Goal: Complete application form: Complete application form

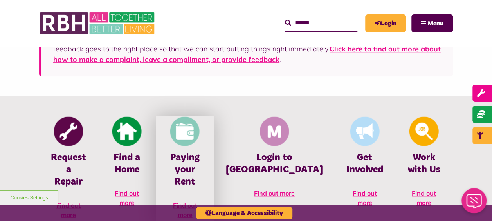
scroll to position [313, 0]
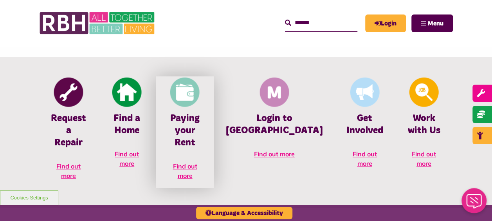
click at [197, 162] on span "Find out more" at bounding box center [185, 170] width 24 height 17
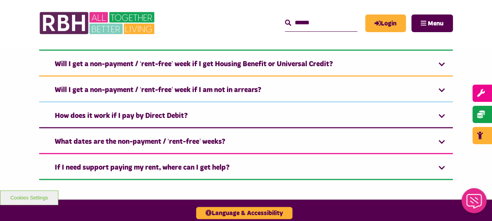
scroll to position [822, 0]
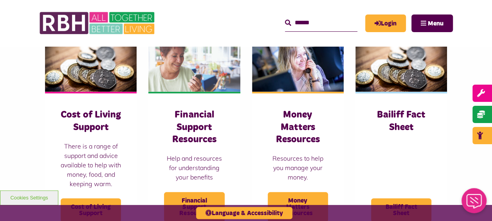
scroll to position [391, 0]
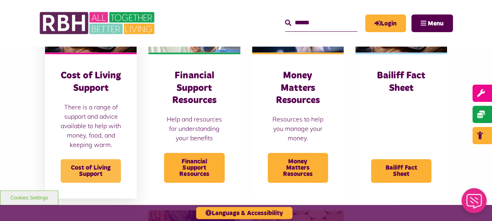
drag, startPoint x: 101, startPoint y: 165, endPoint x: 106, endPoint y: 164, distance: 5.6
click at [101, 165] on span "Cost of Living Support" at bounding box center [91, 170] width 60 height 23
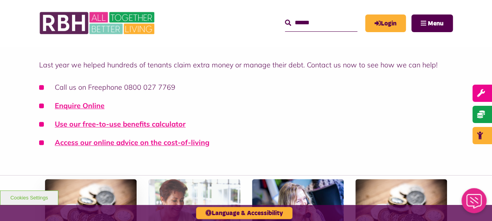
scroll to position [196, 0]
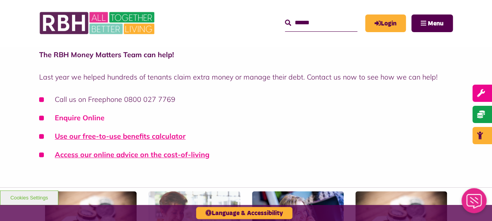
click at [90, 116] on link "Enquire Online" at bounding box center [80, 117] width 50 height 9
drag, startPoint x: 88, startPoint y: 117, endPoint x: 90, endPoint y: 105, distance: 12.1
click at [88, 117] on link "Enquire Online" at bounding box center [80, 117] width 50 height 9
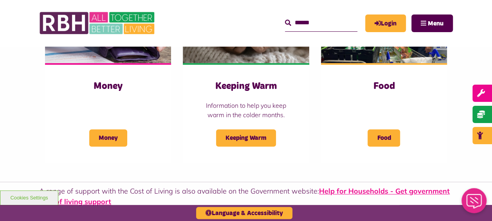
scroll to position [313, 0]
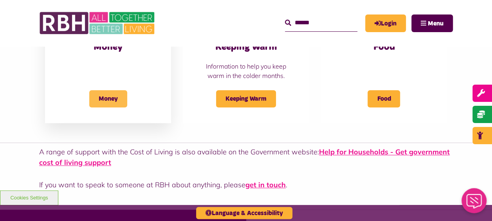
click at [116, 105] on span "Money" at bounding box center [108, 98] width 38 height 17
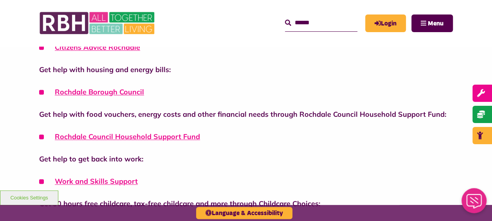
scroll to position [470, 0]
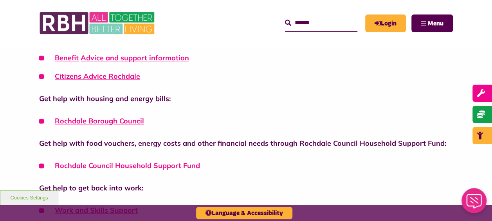
click at [171, 166] on link "Rochdale Council Household Support Fund" at bounding box center [127, 165] width 145 height 9
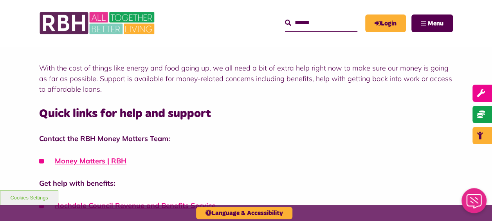
scroll to position [352, 0]
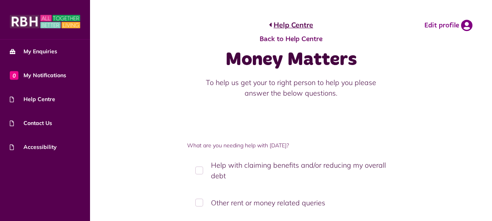
scroll to position [39, 0]
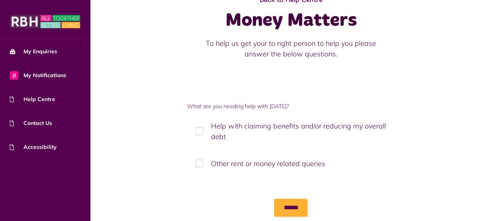
drag, startPoint x: 202, startPoint y: 129, endPoint x: 232, endPoint y: 129, distance: 30.5
click at [202, 129] on label "Help with claiming benefits and/or reducing my overall debt" at bounding box center [291, 131] width 208 height 34
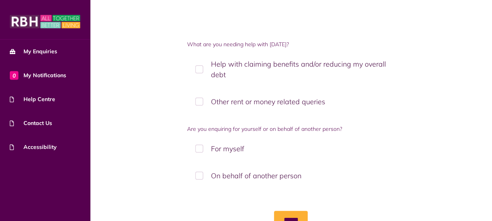
scroll to position [117, 0]
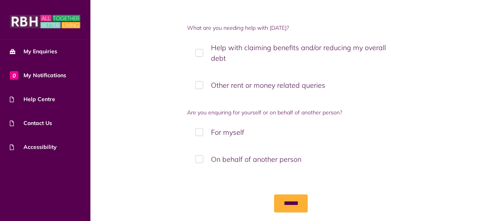
click at [201, 160] on label "On behalf of another person" at bounding box center [291, 159] width 208 height 23
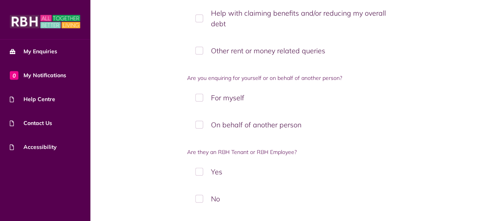
scroll to position [196, 0]
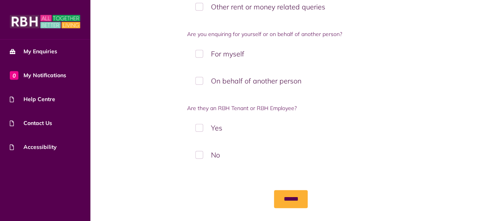
click at [197, 124] on label "Yes" at bounding box center [291, 127] width 208 height 23
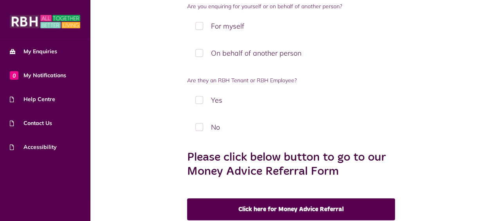
scroll to position [235, 0]
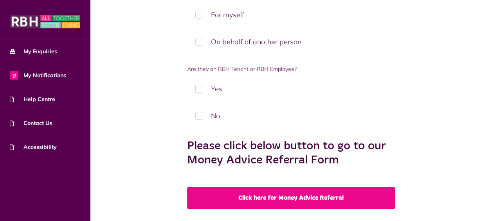
click at [322, 201] on link "Click here for Money Advice Referral" at bounding box center [291, 198] width 208 height 22
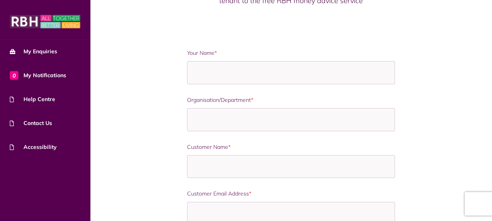
scroll to position [117, 0]
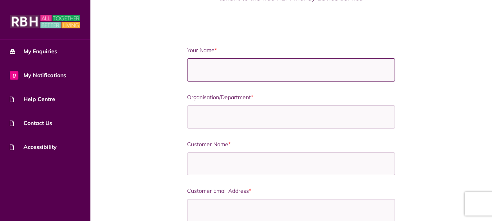
drag, startPoint x: 351, startPoint y: 70, endPoint x: 415, endPoint y: 52, distance: 66.0
click at [353, 70] on input "Your Name *" at bounding box center [291, 69] width 208 height 23
type input "**********"
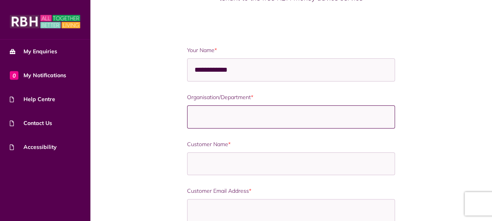
click at [379, 116] on input "Organisation/Department *" at bounding box center [291, 116] width 208 height 23
type input "**********"
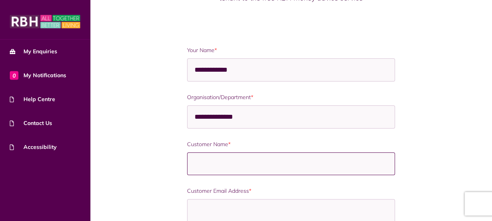
drag, startPoint x: 381, startPoint y: 163, endPoint x: 388, endPoint y: 159, distance: 8.1
click at [381, 163] on input "Customer Name *" at bounding box center [291, 163] width 208 height 23
click at [378, 144] on label "Customer Name *" at bounding box center [291, 144] width 208 height 8
click at [378, 152] on input "Customer Name *" at bounding box center [291, 163] width 208 height 23
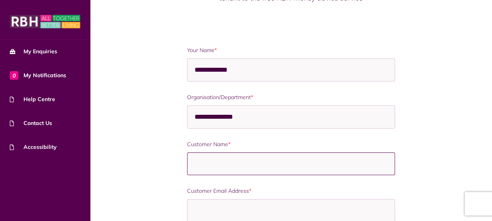
click at [374, 155] on input "Customer Name *" at bounding box center [291, 163] width 208 height 23
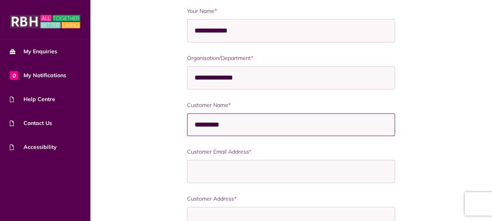
scroll to position [196, 0]
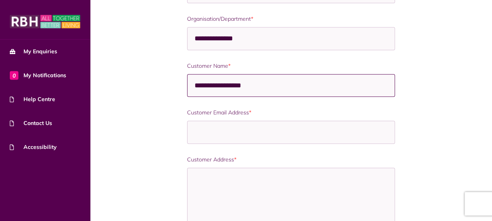
type input "**********"
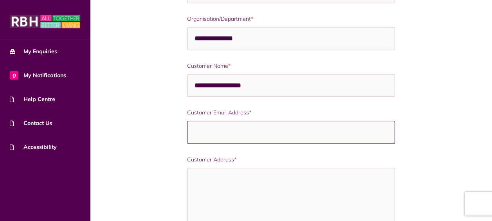
click at [285, 128] on input "Customer Email Address *" at bounding box center [291, 132] width 208 height 23
click at [253, 121] on input "Customer Email Address *" at bounding box center [291, 132] width 208 height 23
paste input "**********"
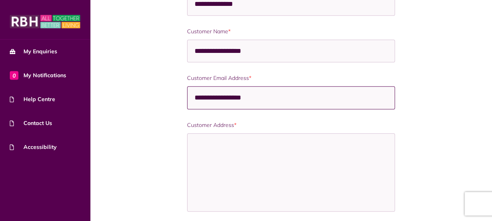
scroll to position [274, 0]
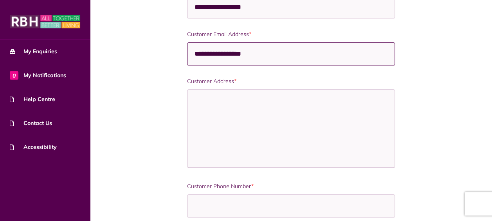
type input "**********"
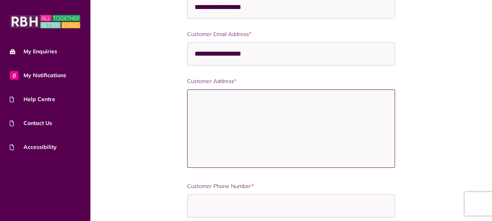
click at [296, 115] on textarea "Customer Address *" at bounding box center [291, 128] width 208 height 78
click at [262, 104] on textarea "Customer Address *" at bounding box center [291, 128] width 208 height 78
paste textarea "**********"
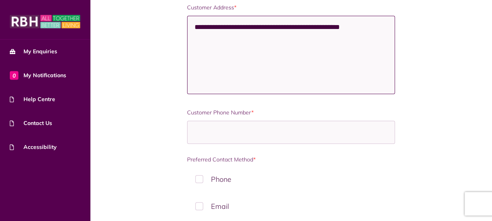
scroll to position [352, 0]
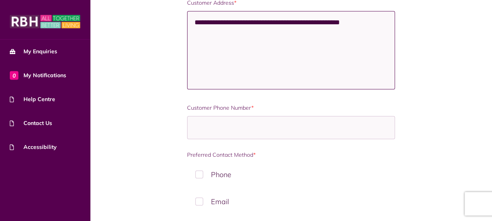
type textarea "**********"
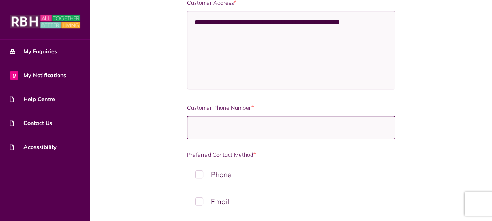
click at [309, 133] on input "Customer Phone Number *" at bounding box center [291, 127] width 208 height 23
click at [306, 126] on input "Customer Phone Number *" at bounding box center [291, 127] width 208 height 23
paste input "**********"
type input "**********"
click at [220, 121] on input "Customer Phone Number *" at bounding box center [291, 127] width 208 height 23
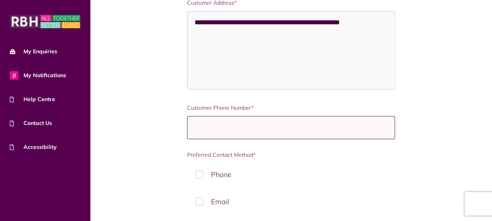
paste input "**********"
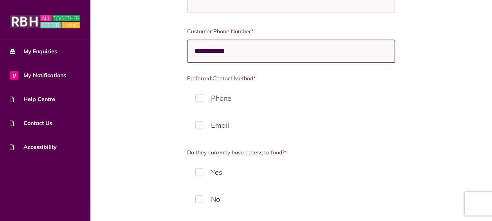
scroll to position [431, 0]
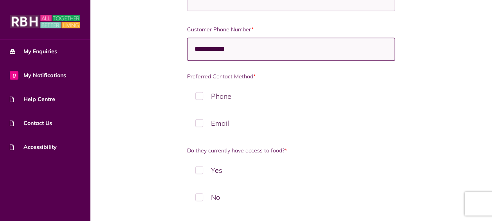
type input "**********"
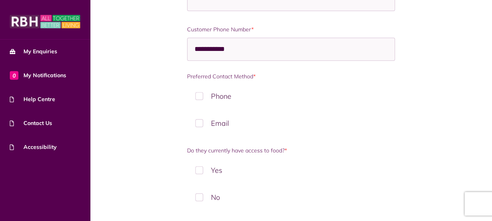
click at [199, 92] on label "Phone" at bounding box center [291, 96] width 208 height 23
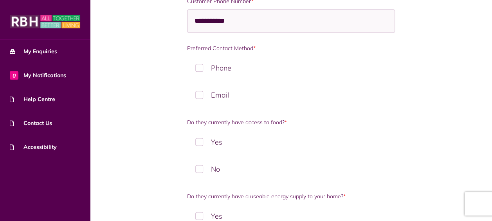
scroll to position [509, 0]
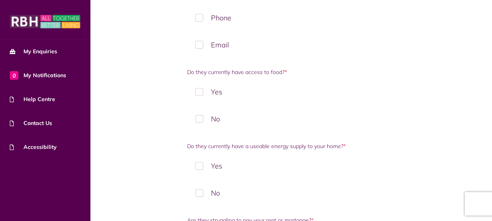
drag, startPoint x: 200, startPoint y: 88, endPoint x: 204, endPoint y: 89, distance: 4.3
click at [200, 88] on label "Yes" at bounding box center [291, 91] width 208 height 23
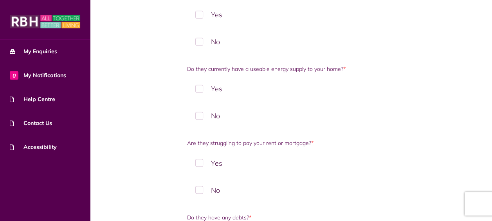
scroll to position [587, 0]
click at [201, 86] on label "Yes" at bounding box center [291, 87] width 208 height 23
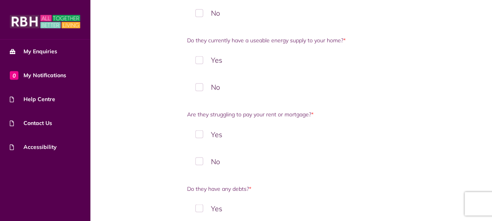
scroll to position [626, 0]
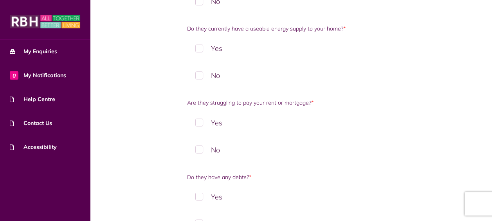
click at [201, 147] on label "No" at bounding box center [291, 149] width 208 height 23
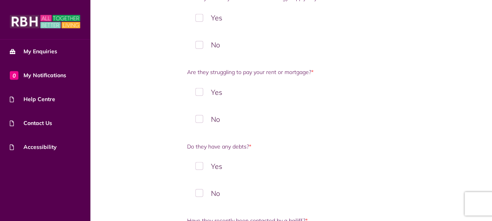
scroll to position [744, 0]
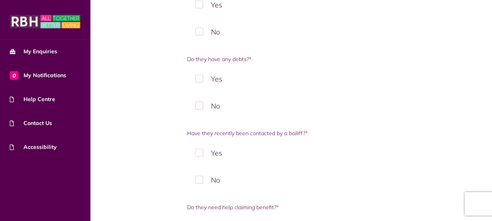
click at [204, 75] on label "Yes" at bounding box center [291, 78] width 208 height 23
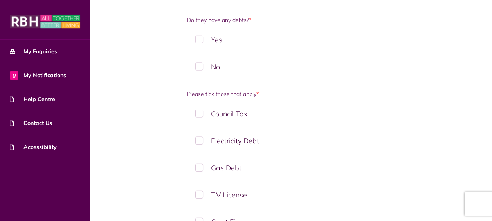
scroll to position [822, 0]
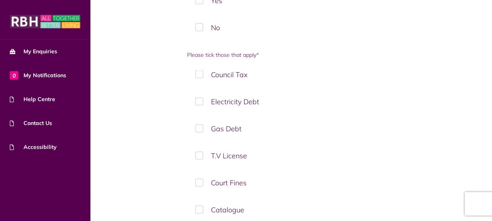
click at [202, 100] on label "Electricity Debt" at bounding box center [291, 101] width 208 height 23
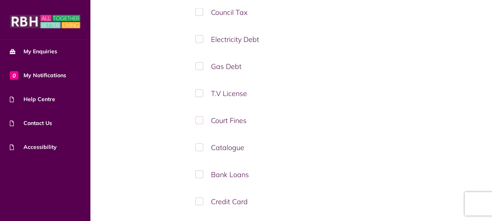
scroll to position [861, 0]
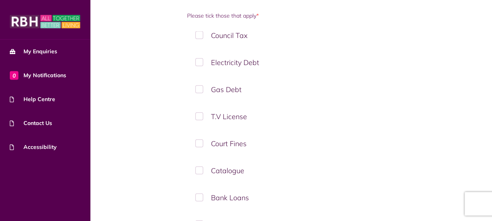
click at [197, 31] on label "Council Tax" at bounding box center [291, 35] width 208 height 23
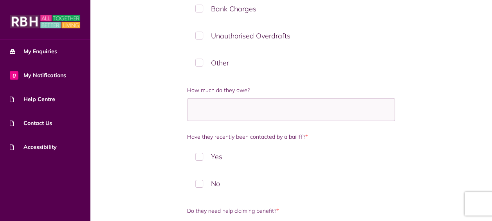
scroll to position [1174, 0]
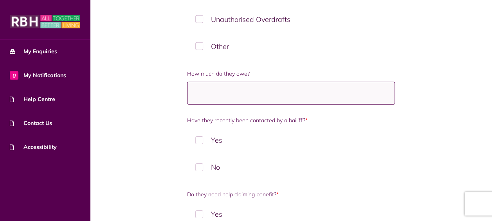
click at [331, 84] on input "How much do they owe?" at bounding box center [291, 93] width 208 height 23
type input "**********"
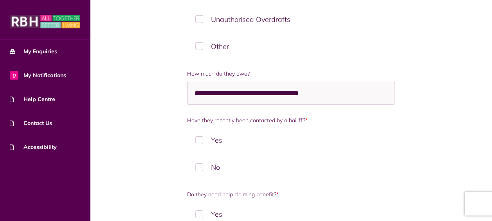
click at [198, 161] on label "No" at bounding box center [291, 166] width 208 height 23
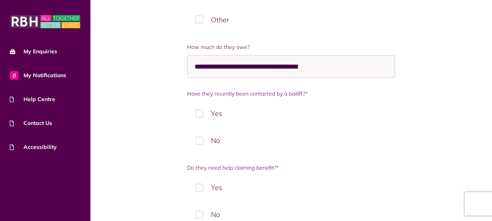
scroll to position [1213, 0]
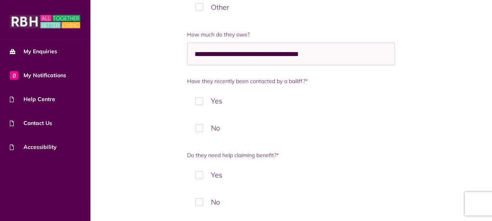
click at [198, 191] on label "No" at bounding box center [291, 201] width 208 height 23
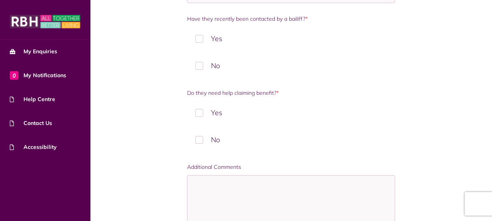
scroll to position [1370, 0]
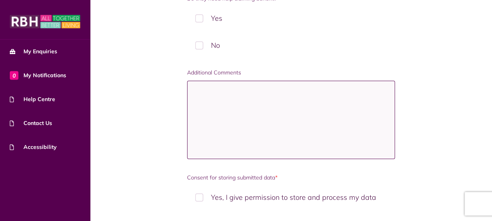
click at [276, 108] on textarea "Additional Comments" at bounding box center [291, 120] width 208 height 78
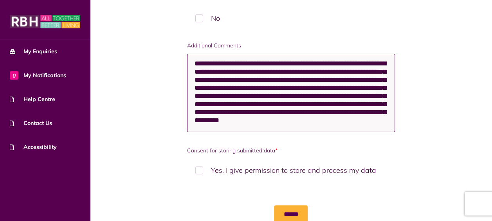
scroll to position [1414, 0]
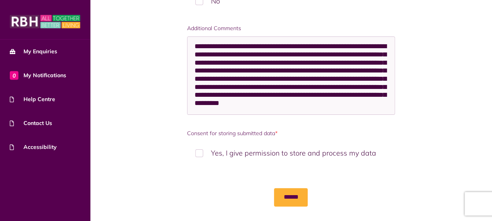
click at [199, 144] on label "Yes, I give permission to store and process my data" at bounding box center [291, 152] width 208 height 23
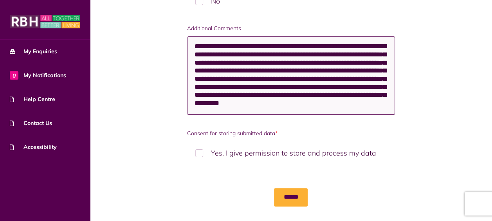
click at [366, 100] on textarea "**********" at bounding box center [290, 75] width 207 height 78
type textarea "**********"
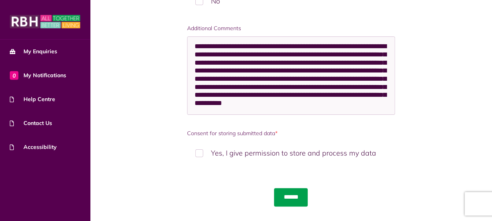
click at [292, 188] on input "******" at bounding box center [291, 197] width 34 height 18
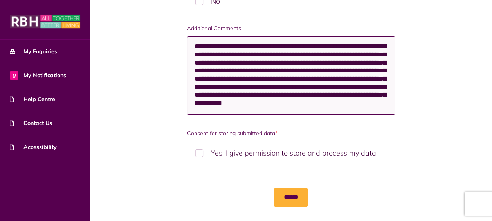
click at [306, 52] on textarea "**********" at bounding box center [290, 75] width 207 height 78
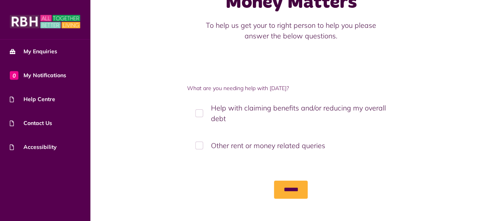
scroll to position [58, 0]
click at [207, 148] on label "Other rent or money related queries" at bounding box center [291, 144] width 208 height 23
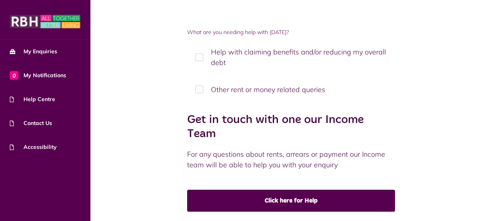
scroll to position [97, 0]
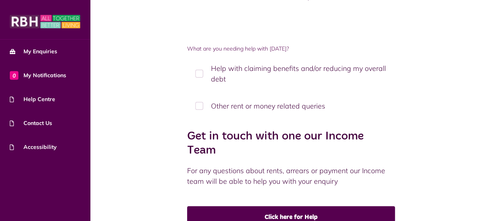
click at [197, 106] on label "Other rent or money related queries" at bounding box center [291, 105] width 208 height 23
